Goal: Task Accomplishment & Management: Manage account settings

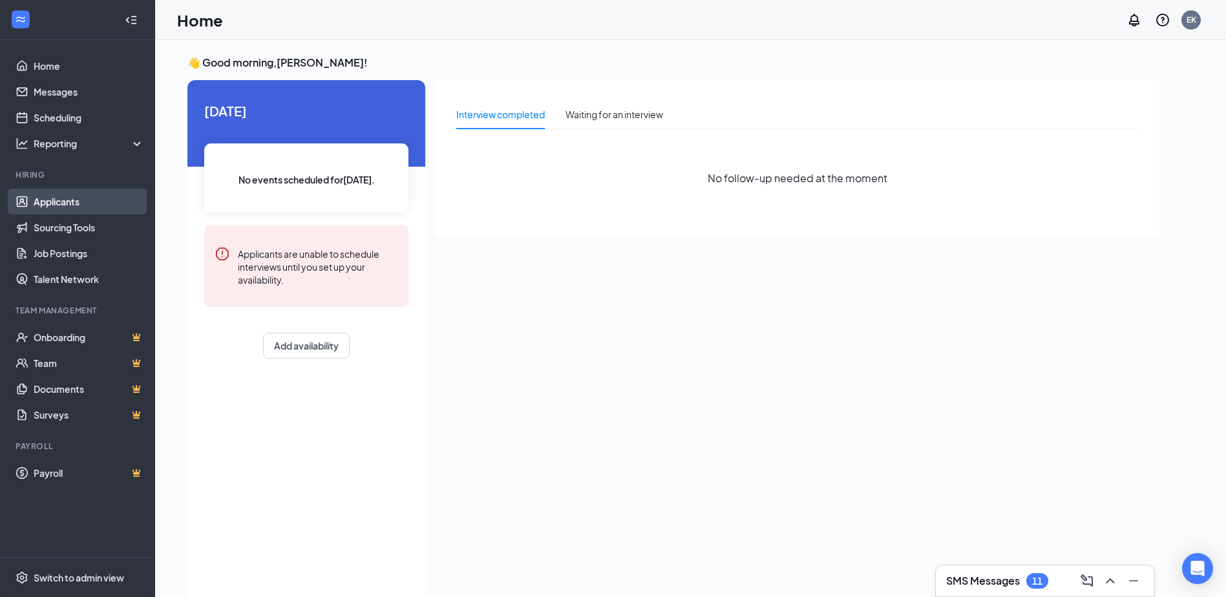
click at [66, 204] on link "Applicants" at bounding box center [89, 202] width 111 height 26
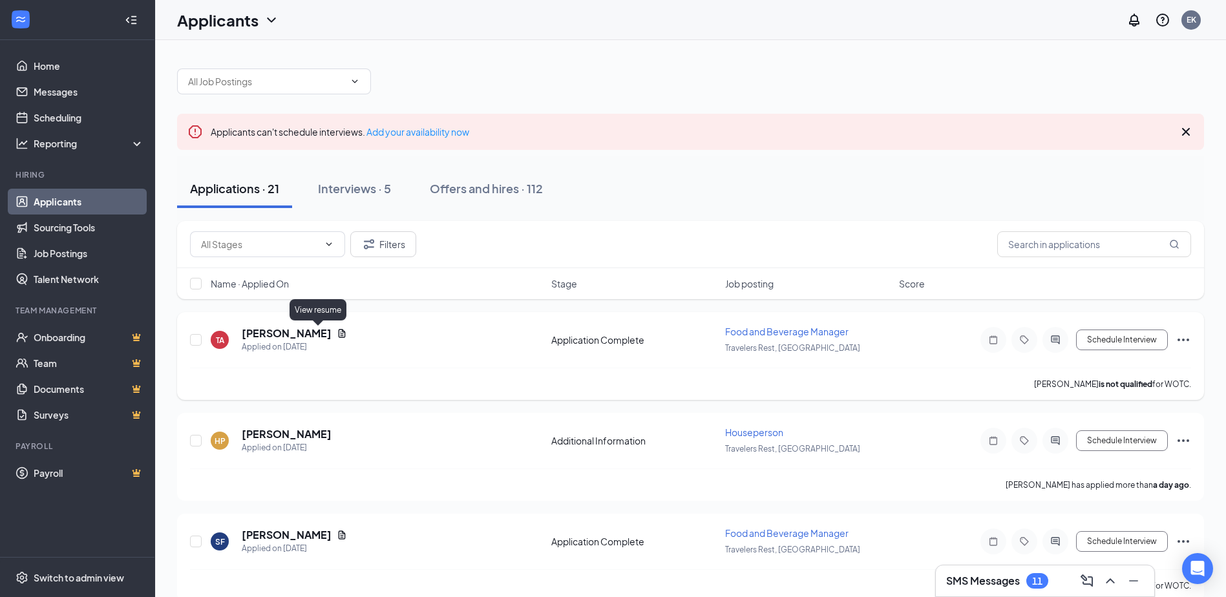
click at [339, 334] on icon "Document" at bounding box center [342, 333] width 7 height 8
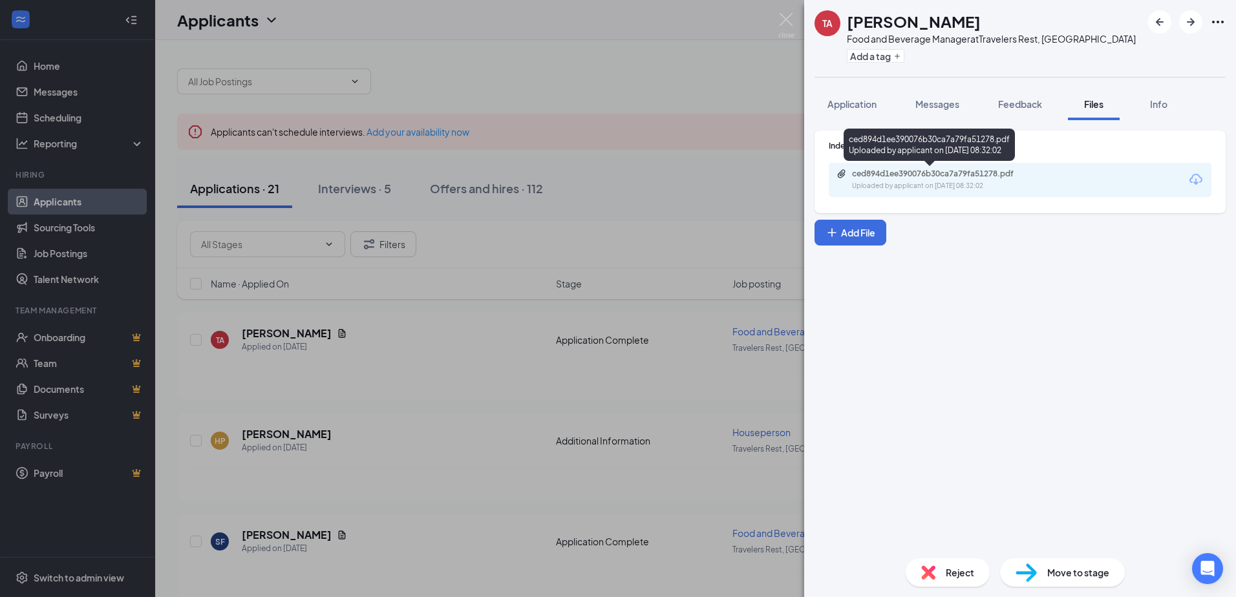
click at [975, 176] on div "ced894d1ee390076b30ca7a79fa51278.pdf" at bounding box center [942, 174] width 181 height 10
click at [858, 107] on span "Application" at bounding box center [851, 104] width 49 height 12
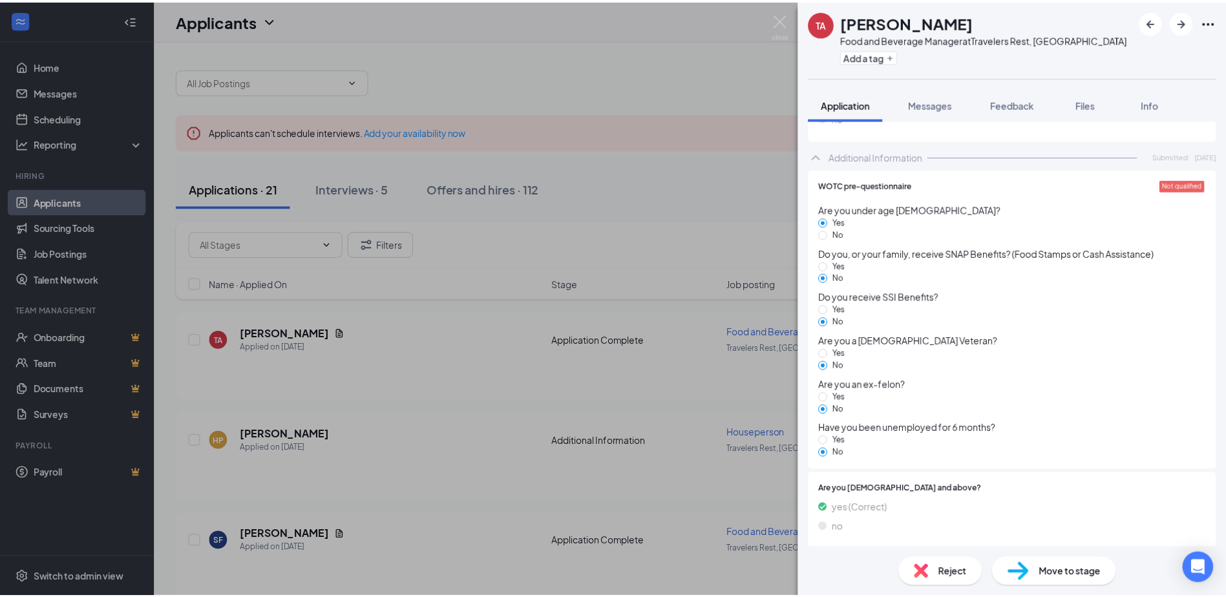
scroll to position [449, 0]
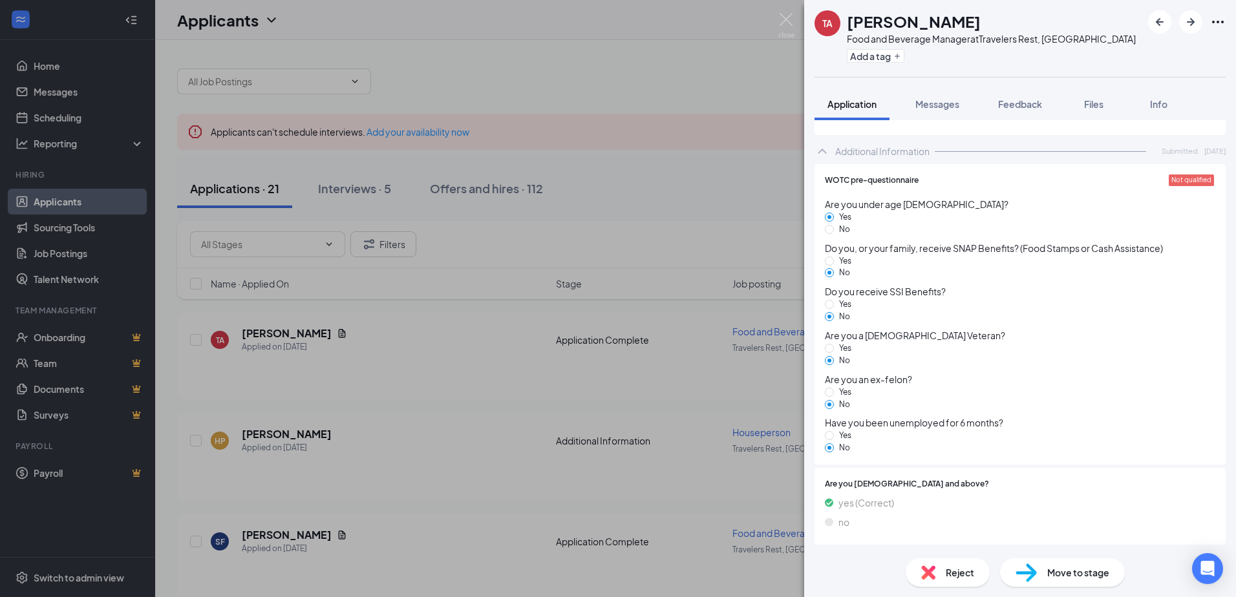
click at [790, 12] on div "[PERSON_NAME] Food and Beverage Manager at Travelers Rest, [GEOGRAPHIC_DATA] Ad…" at bounding box center [618, 298] width 1236 height 597
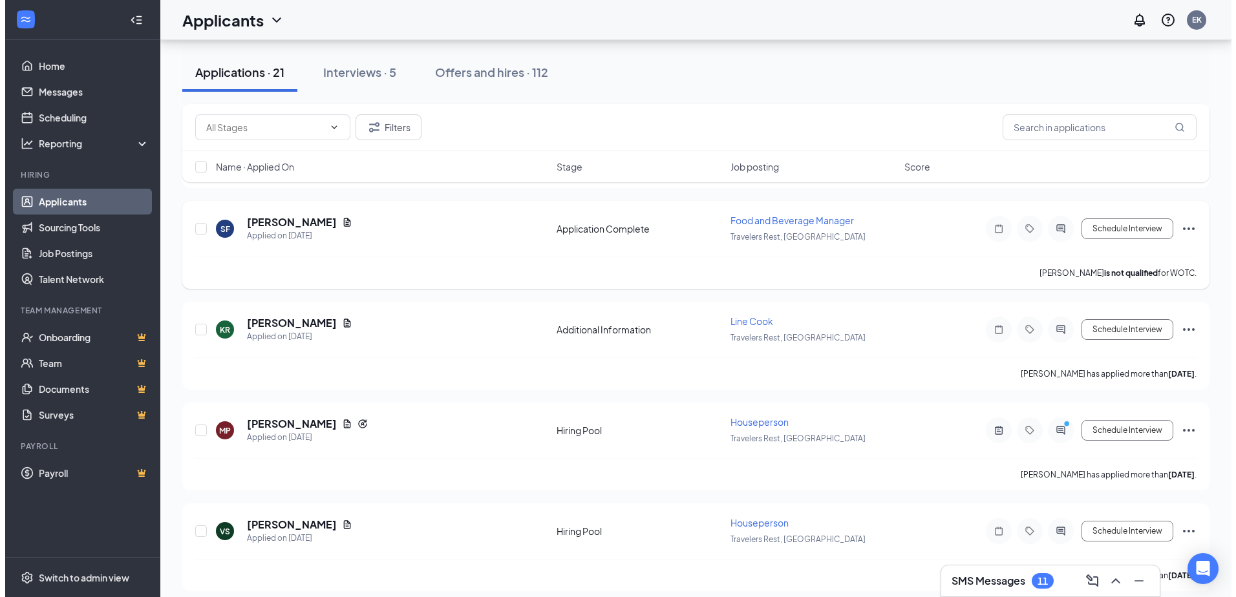
scroll to position [323, 0]
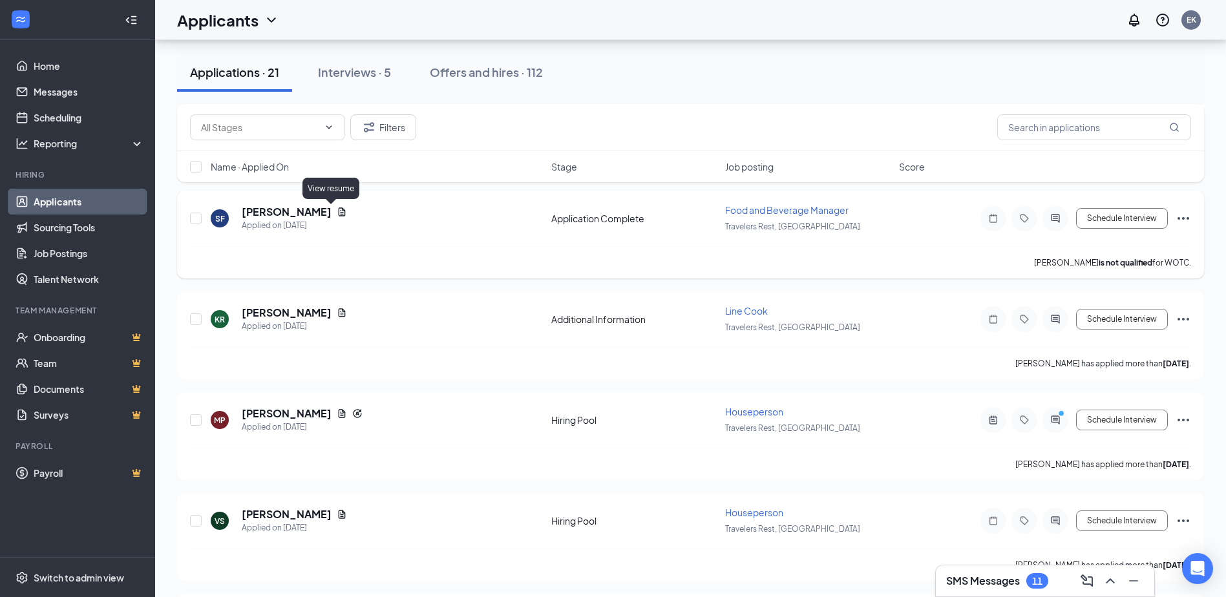
click at [337, 209] on icon "Document" at bounding box center [342, 212] width 10 height 10
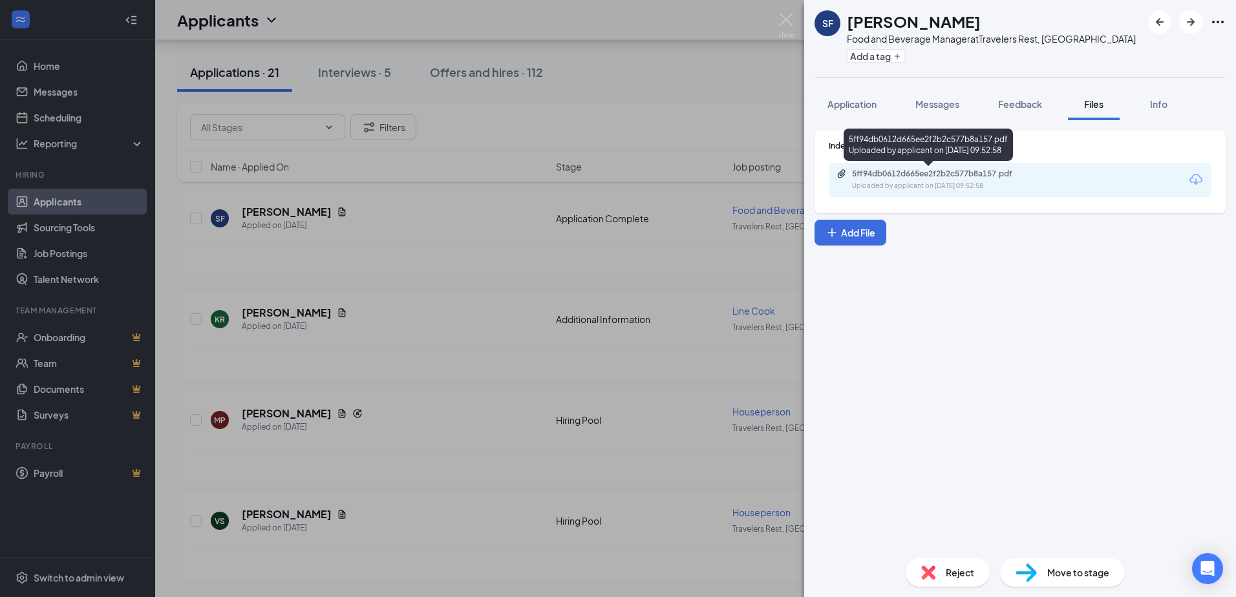
click at [958, 169] on div "5ff94db0612d665ee2f2b2c577b8a157.pdf" at bounding box center [942, 174] width 181 height 10
click at [851, 107] on span "Application" at bounding box center [851, 104] width 49 height 12
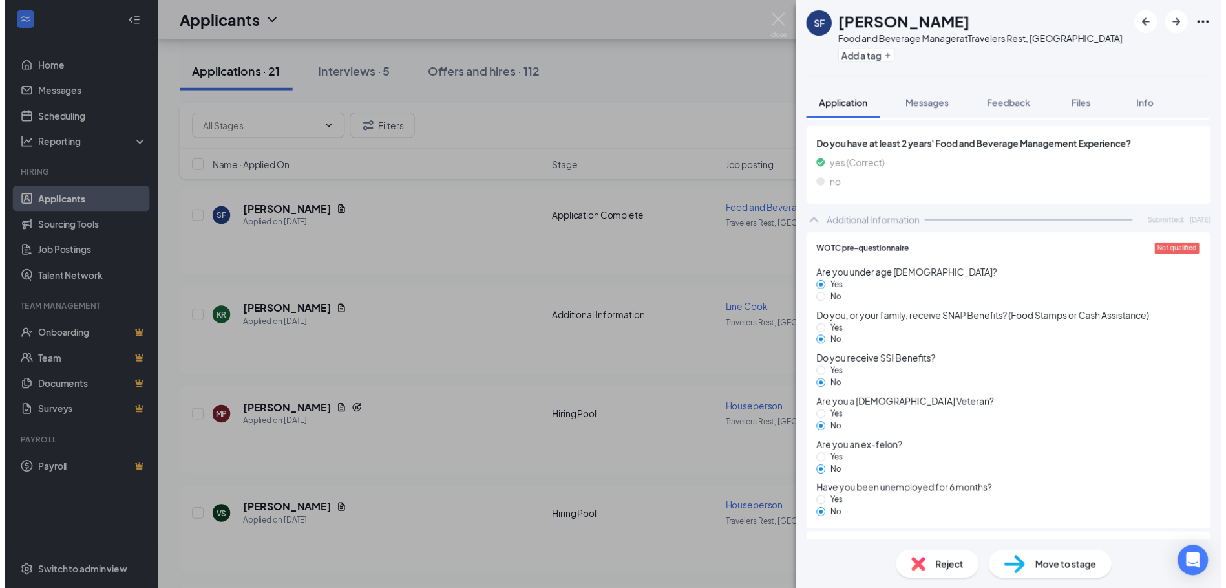
scroll to position [413, 0]
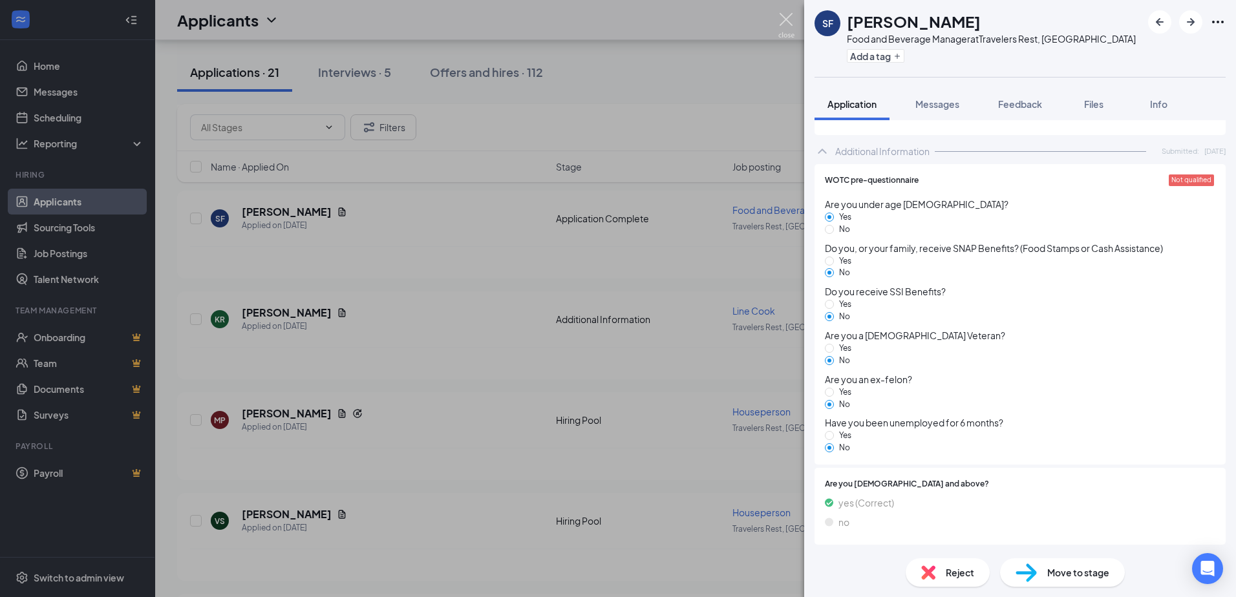
click at [790, 17] on img at bounding box center [786, 25] width 16 height 25
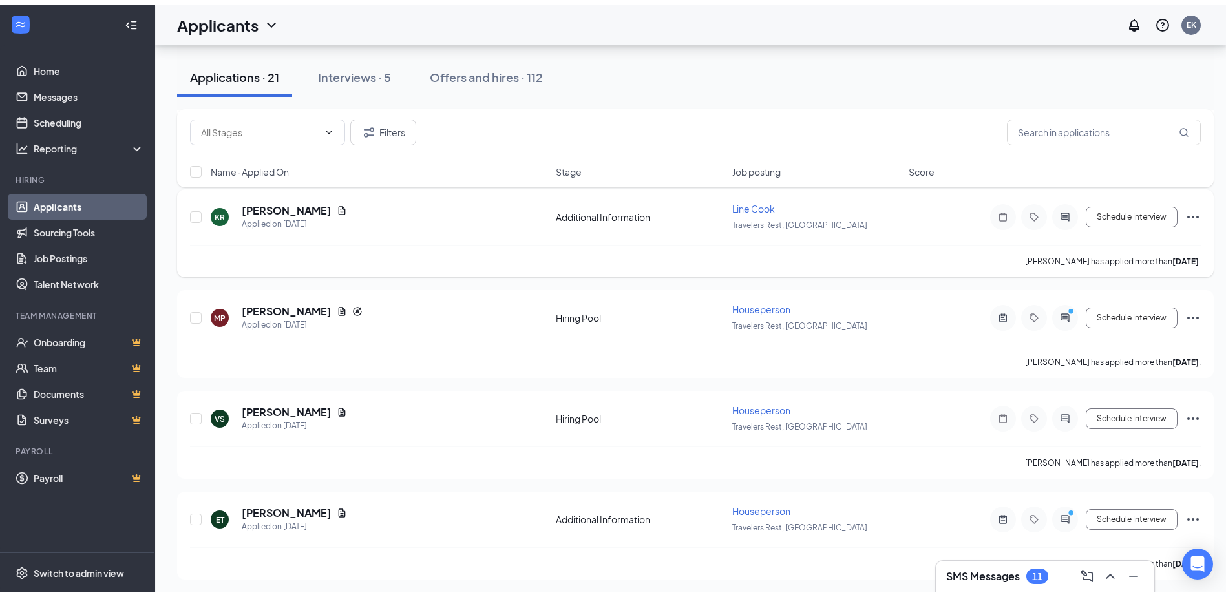
scroll to position [100, 0]
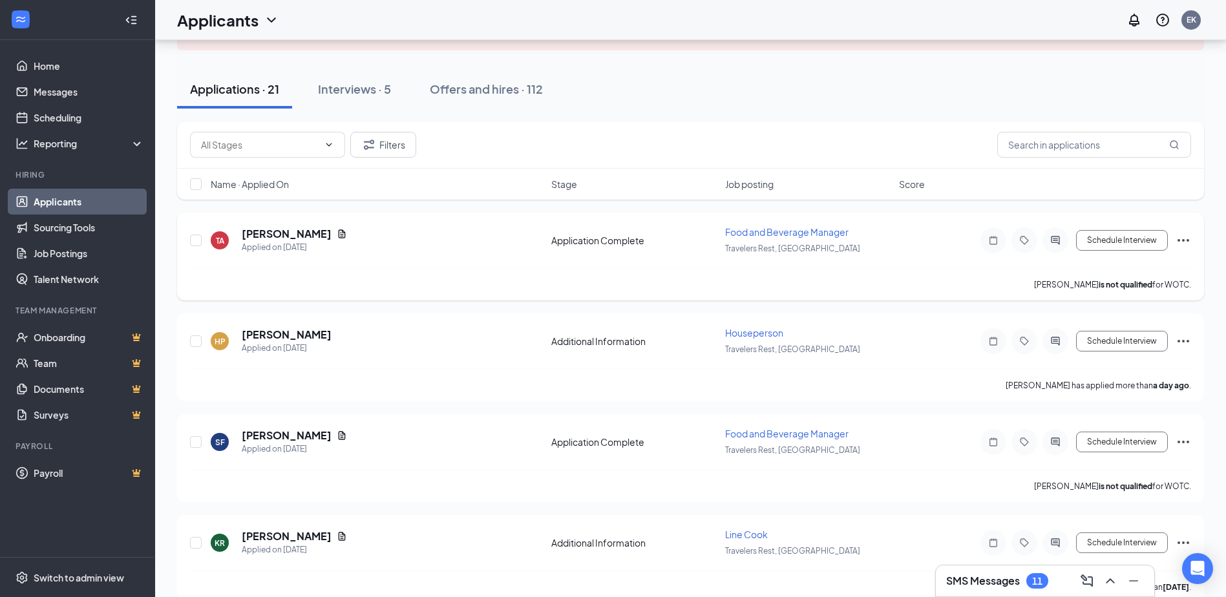
click at [745, 233] on span "Food and Beverage Manager" at bounding box center [786, 232] width 123 height 12
